Goal: Task Accomplishment & Management: Manage account settings

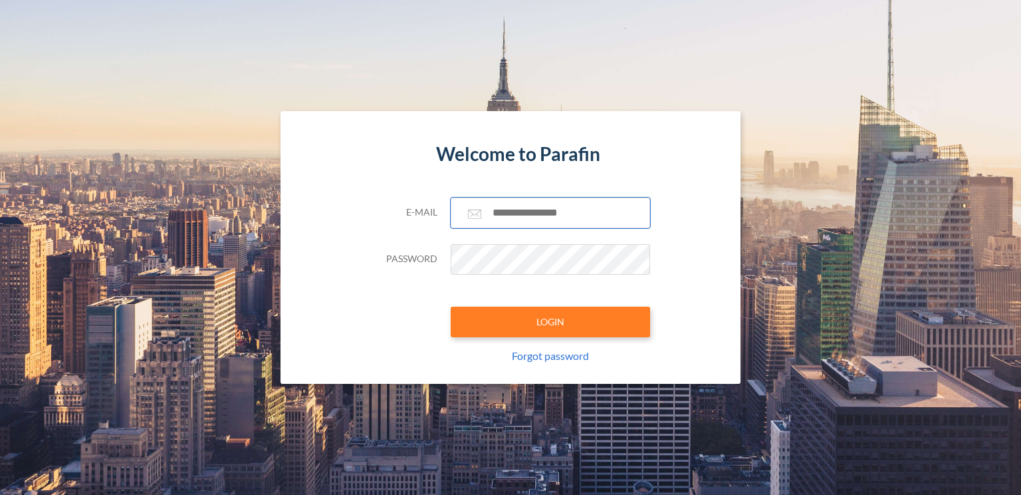
click at [513, 213] on input "text" at bounding box center [550, 212] width 199 height 31
